Goal: Obtain resource: Obtain resource

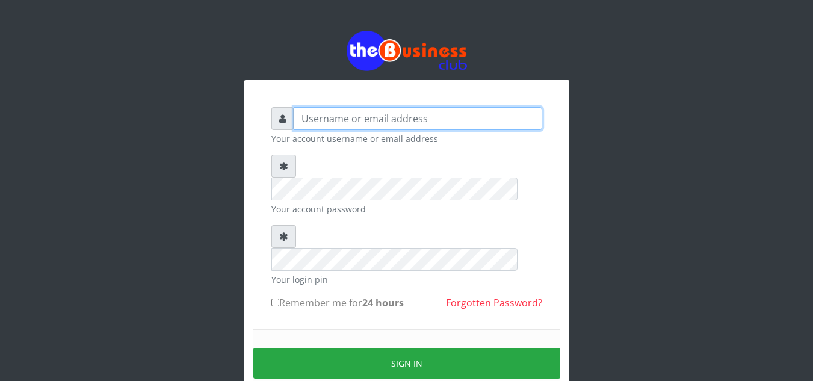
type input "elemuwaobiageli@gmail.com"
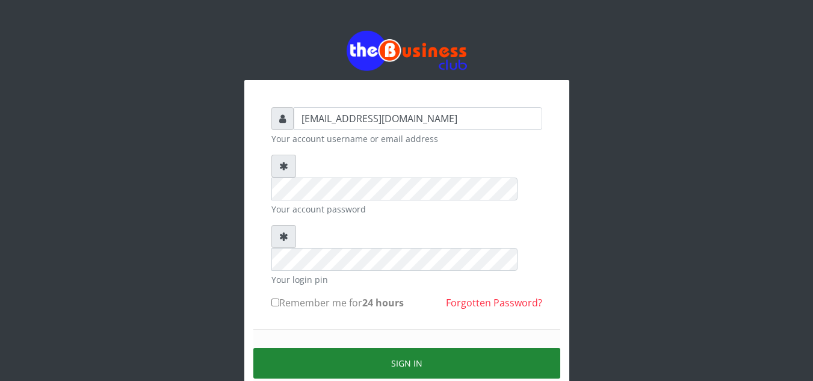
click at [386, 348] on button "Sign in" at bounding box center [407, 363] width 307 height 31
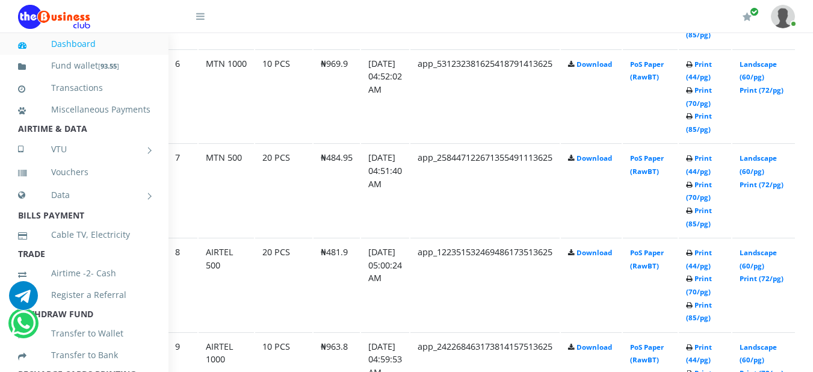
scroll to position [1184, 41]
click at [712, 161] on link "Print (44/pg)" at bounding box center [699, 164] width 26 height 22
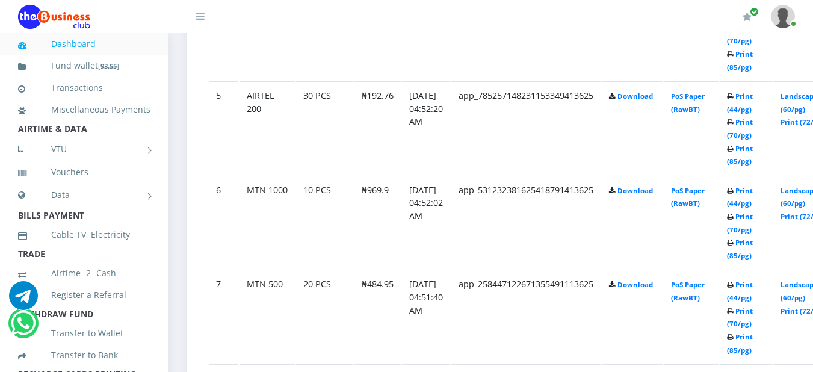
scroll to position [1058, 0]
click at [753, 196] on link "Print (44/pg)" at bounding box center [740, 196] width 26 height 22
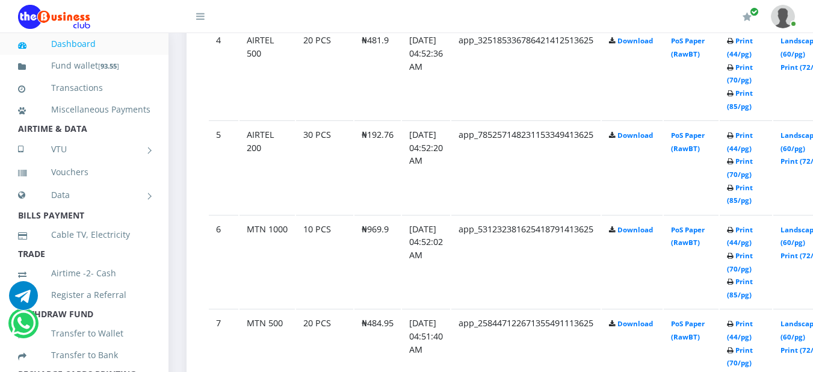
scroll to position [1058, 0]
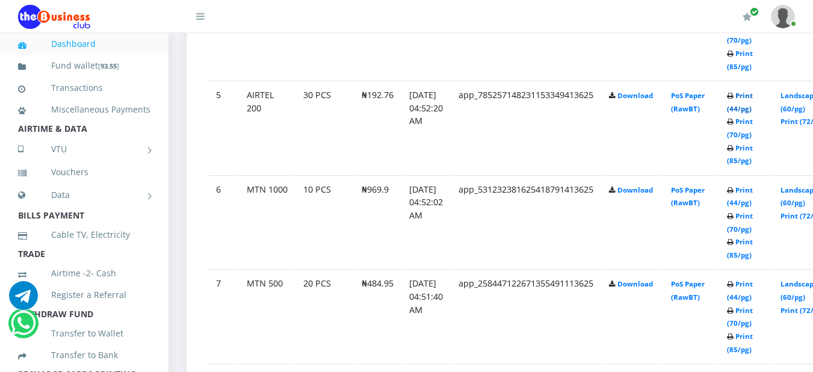
click at [753, 101] on link "Print (44/pg)" at bounding box center [740, 102] width 26 height 22
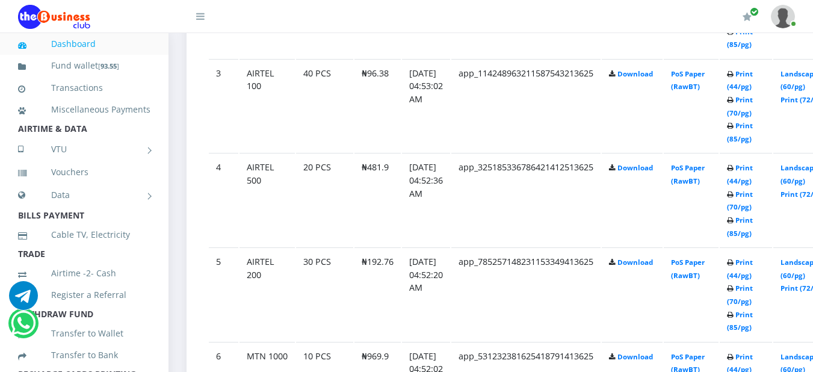
scroll to position [889, 0]
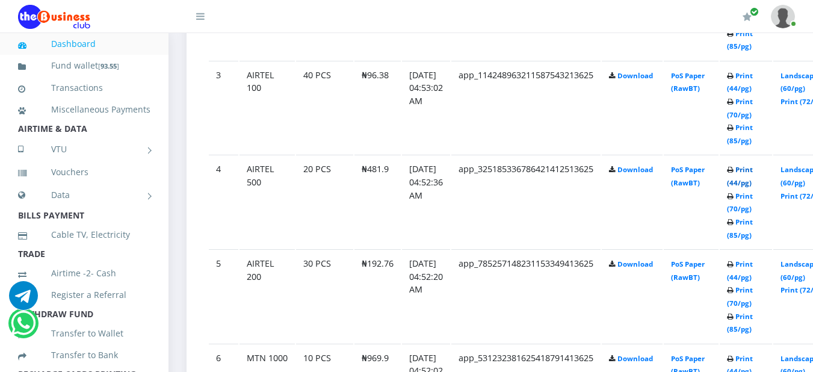
click at [753, 176] on link "Print (44/pg)" at bounding box center [740, 176] width 26 height 22
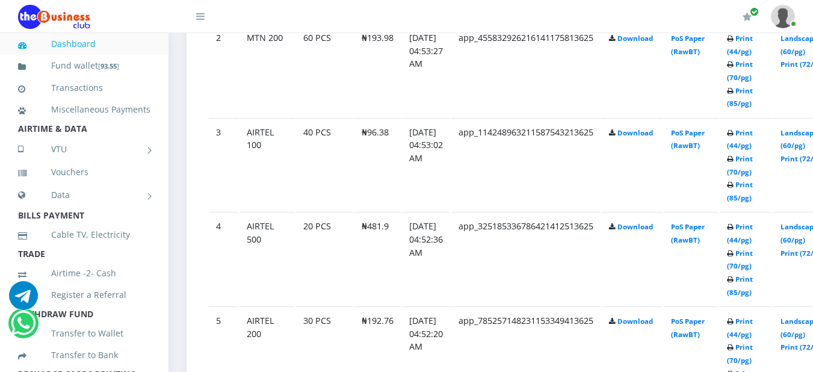
scroll to position [832, 0]
click at [761, 144] on td "Print (44/pg) Print (70/pg) Print (85/pg)" at bounding box center [746, 165] width 52 height 93
click at [753, 144] on link "Print (44/pg)" at bounding box center [740, 140] width 26 height 22
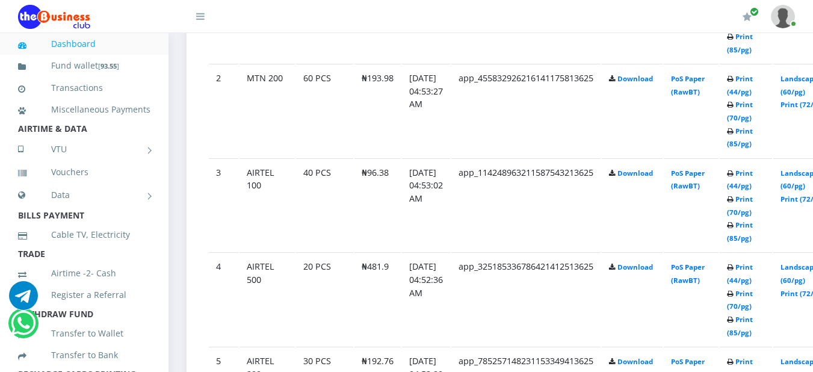
scroll to position [832, 0]
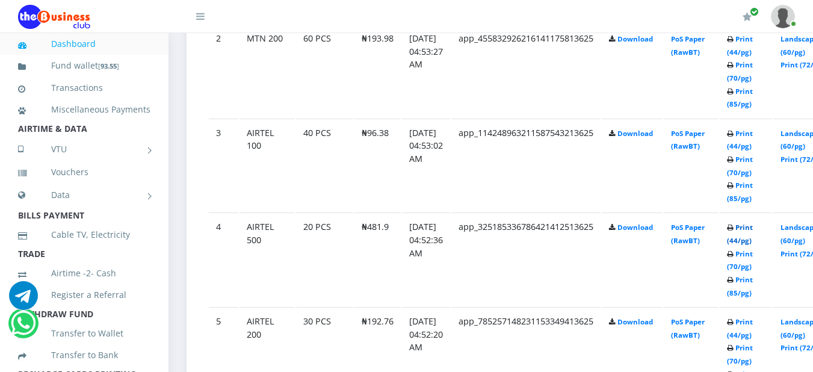
click at [753, 231] on link "Print (44/pg)" at bounding box center [740, 234] width 26 height 22
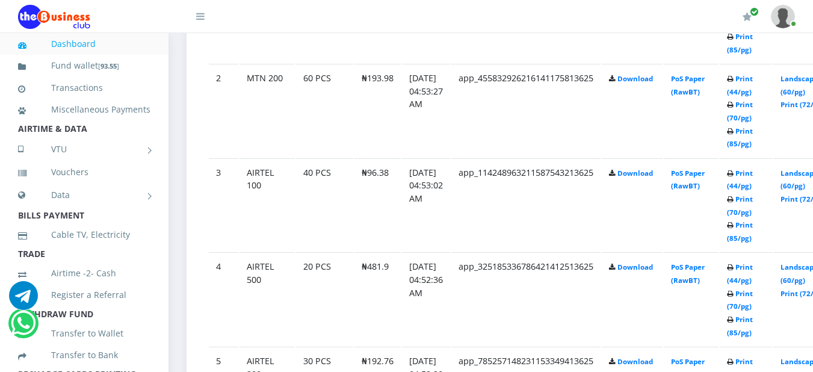
scroll to position [832, 0]
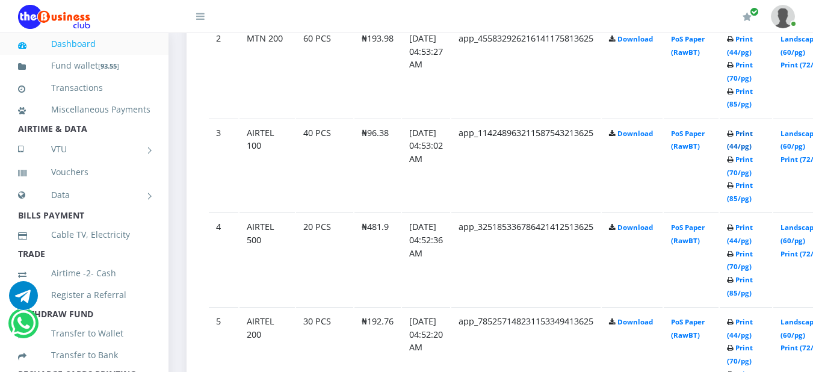
click at [753, 133] on link "Print (44/pg)" at bounding box center [740, 140] width 26 height 22
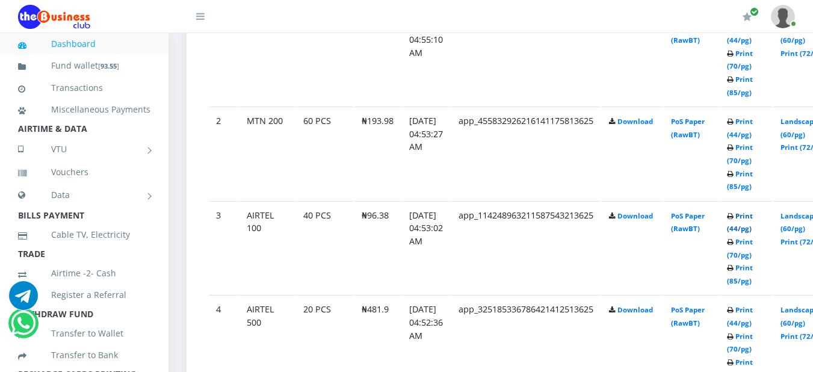
scroll to position [748, 0]
click at [753, 126] on link "Print (44/pg)" at bounding box center [740, 128] width 26 height 22
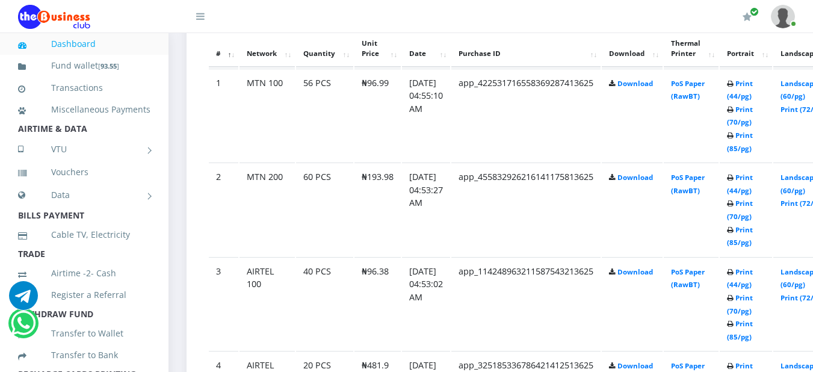
scroll to position [676, 0]
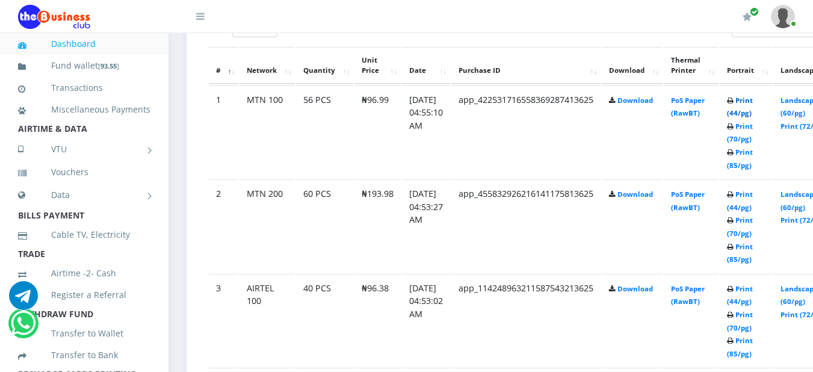
click at [753, 105] on link "Print (44/pg)" at bounding box center [740, 107] width 26 height 22
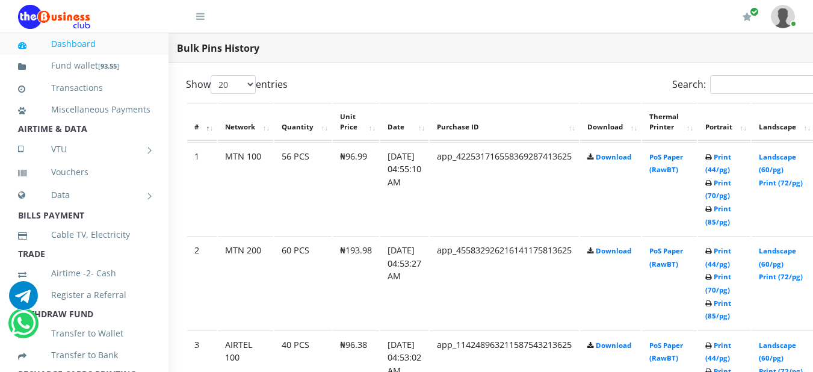
scroll to position [620, 22]
click at [732, 252] on link "Print (44/pg)" at bounding box center [719, 257] width 26 height 22
click at [732, 157] on link "Print (44/pg)" at bounding box center [719, 163] width 26 height 22
